Goal: Information Seeking & Learning: Learn about a topic

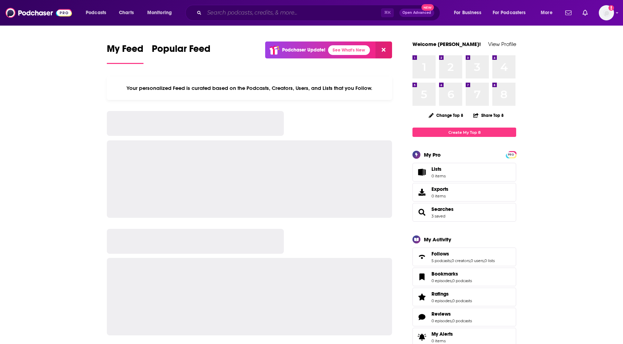
click at [313, 13] on input "Search podcasts, credits, & more..." at bounding box center [292, 12] width 177 height 11
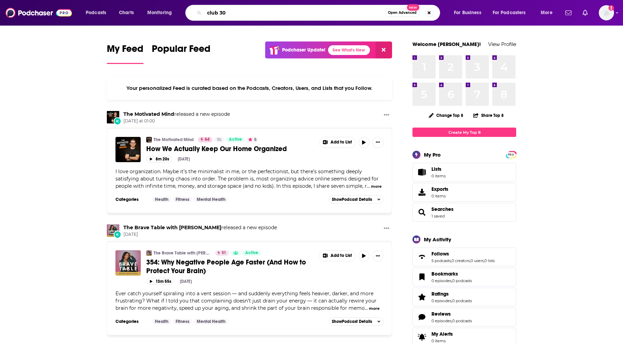
type input "club 30"
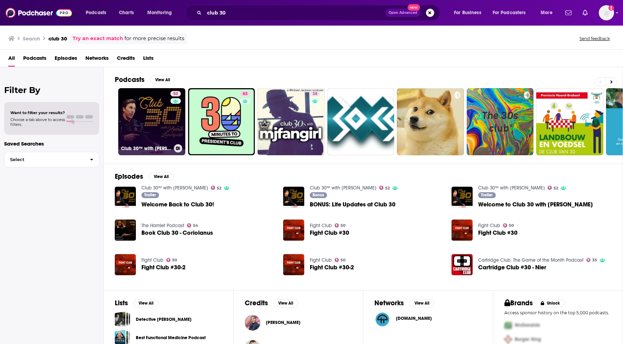
click at [155, 119] on link "52 Club 30™ with [PERSON_NAME]" at bounding box center [151, 121] width 67 height 67
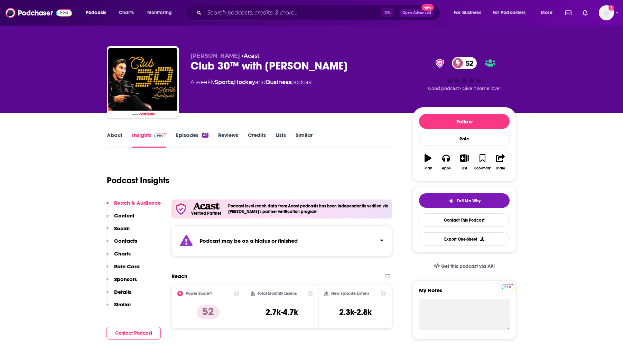
click at [202, 135] on div "45" at bounding box center [205, 135] width 7 height 5
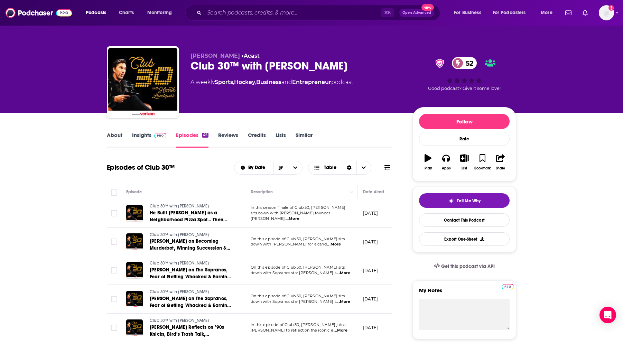
click at [152, 137] on span at bounding box center [159, 135] width 15 height 7
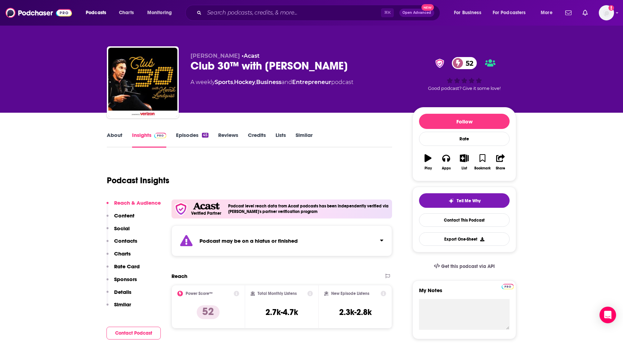
click at [185, 138] on link "Episodes 45" at bounding box center [192, 140] width 33 height 16
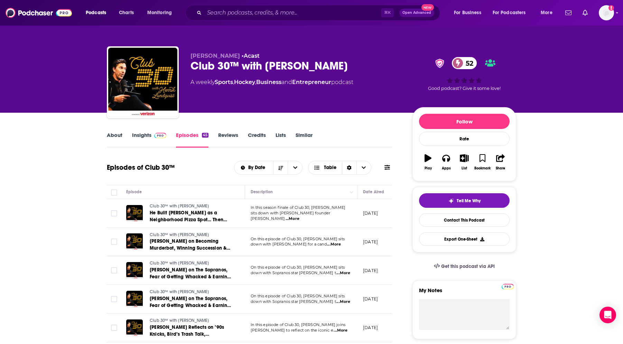
click at [135, 134] on link "Insights" at bounding box center [149, 140] width 34 height 16
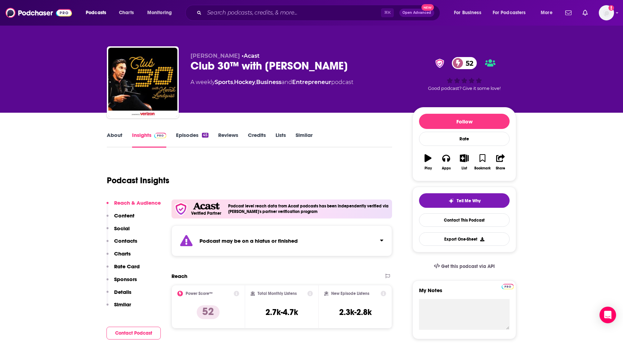
click at [198, 131] on div "About Insights Episodes 45 Reviews Credits Lists Similar" at bounding box center [249, 139] width 285 height 17
click at [201, 136] on link "Episodes 45" at bounding box center [192, 140] width 33 height 16
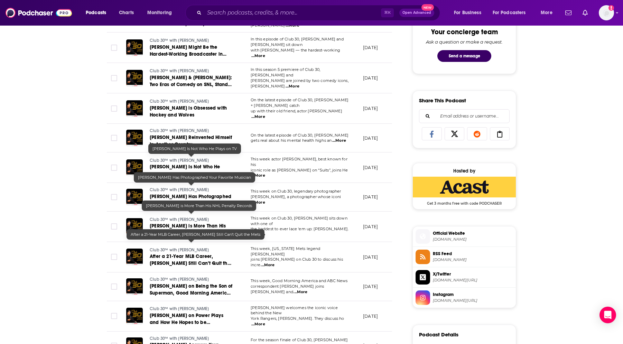
scroll to position [376, 0]
